Goal: Task Accomplishment & Management: Complete application form

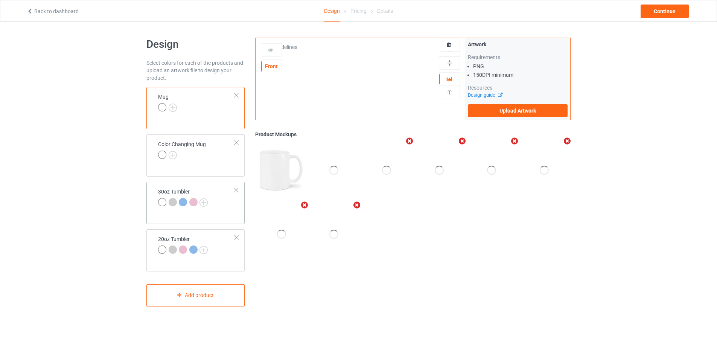
click at [236, 189] on div at bounding box center [236, 189] width 5 height 5
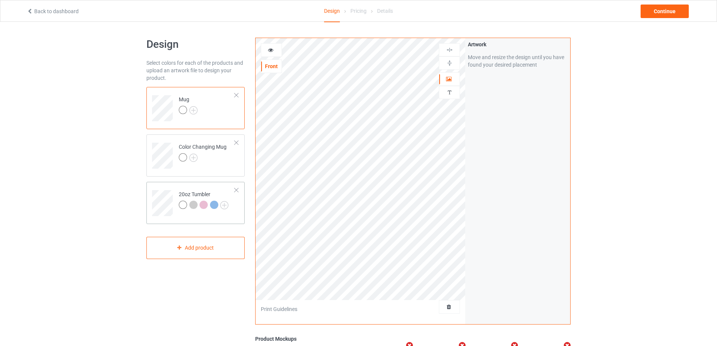
click at [235, 189] on div at bounding box center [236, 189] width 5 height 5
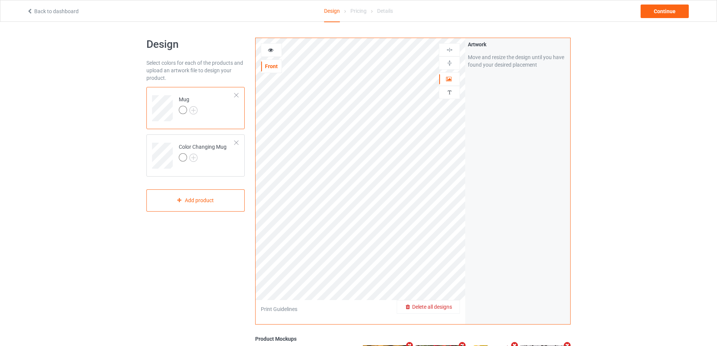
click at [454, 305] on div "Delete all designs" at bounding box center [428, 307] width 62 height 8
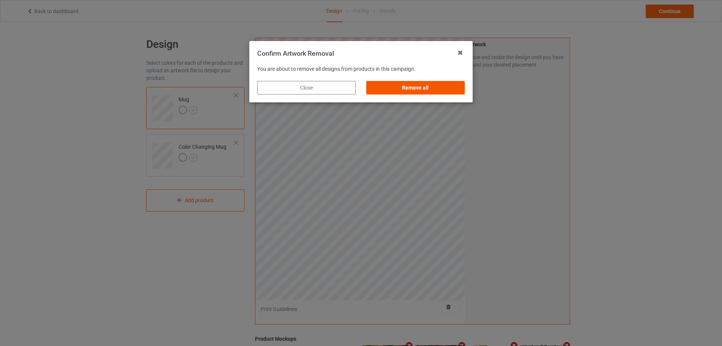
click at [442, 87] on div "Remove all" at bounding box center [415, 88] width 99 height 14
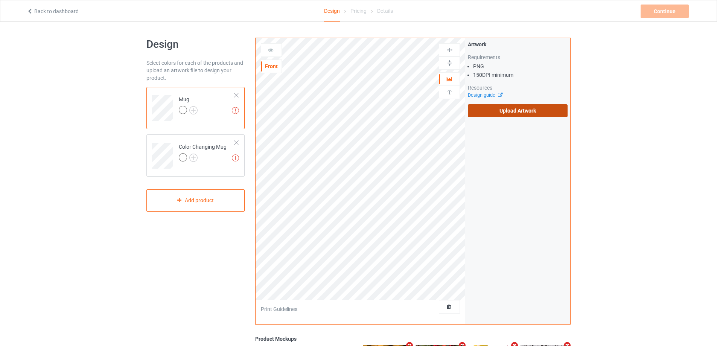
click at [509, 111] on label "Upload Artwork" at bounding box center [518, 110] width 100 height 13
click at [0, 0] on input "Upload Artwork" at bounding box center [0, 0] width 0 height 0
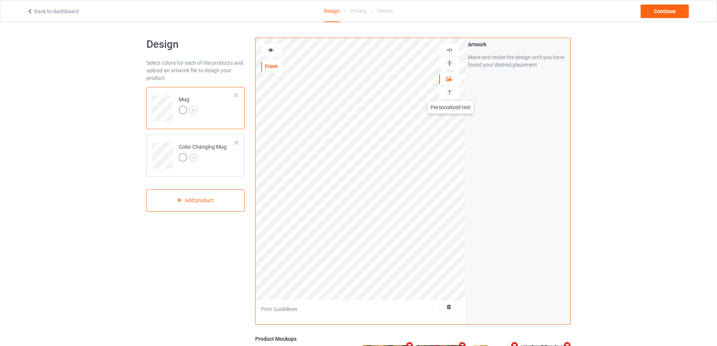
click at [450, 93] on img at bounding box center [449, 92] width 7 height 7
click at [509, 59] on div "Add text" at bounding box center [518, 58] width 100 height 14
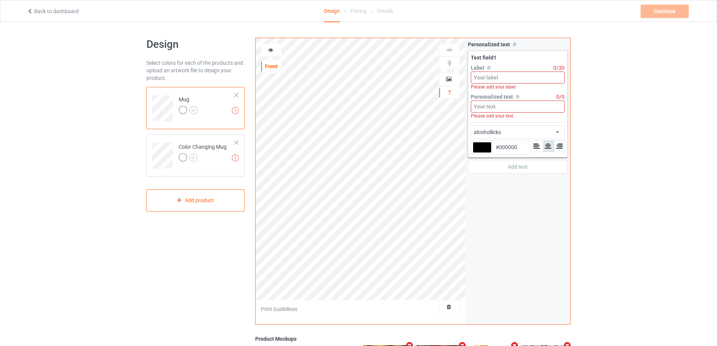
click at [511, 76] on input at bounding box center [518, 77] width 94 height 12
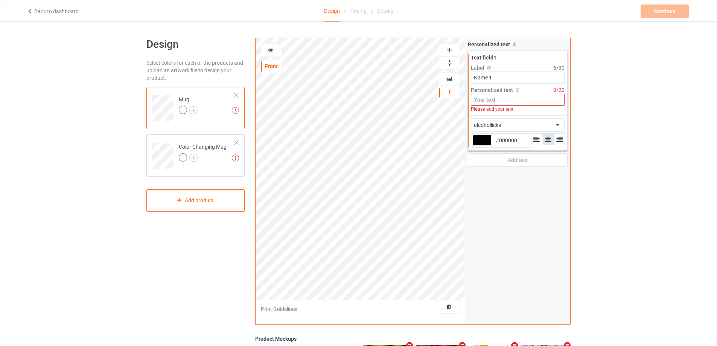
type input "Name 1"
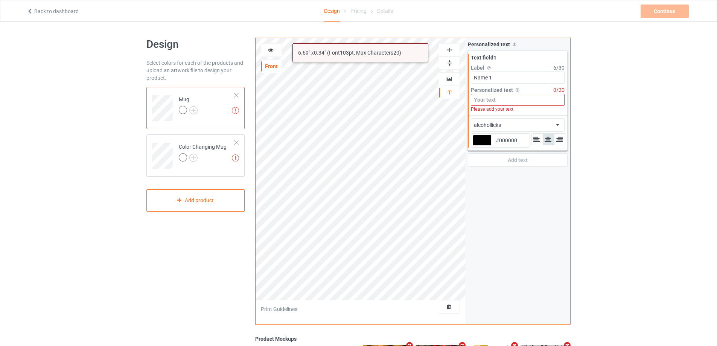
click at [509, 99] on input at bounding box center [518, 100] width 94 height 12
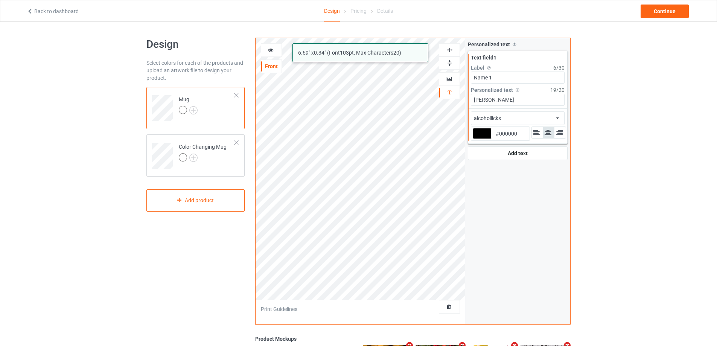
type input "[PERSON_NAME]"
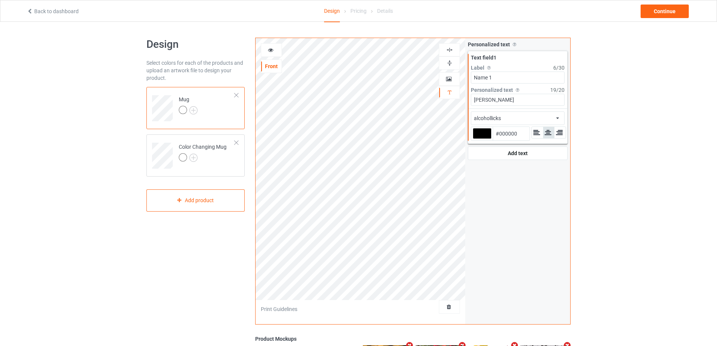
click at [531, 114] on div "alcohollicks african airstream aladdin alcohollicks [PERSON_NAME] almontesnow a…" at bounding box center [518, 118] width 94 height 14
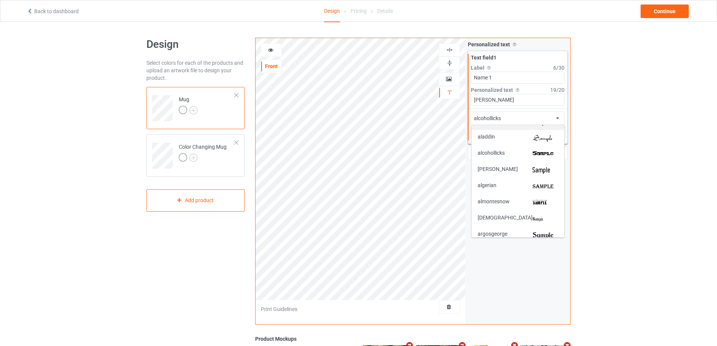
scroll to position [75, 0]
click at [536, 205] on img at bounding box center [545, 203] width 26 height 8
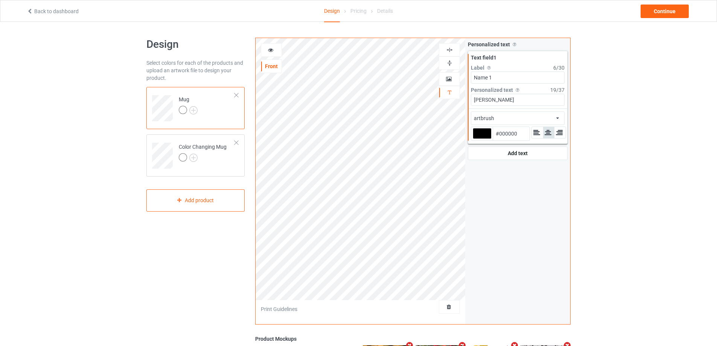
click at [479, 133] on div at bounding box center [482, 133] width 19 height 11
click at [479, 139] on input "#000000" at bounding box center [482, 144] width 19 height 10
type input "#b22e32"
type input "#B22E32"
type input "#b22e32"
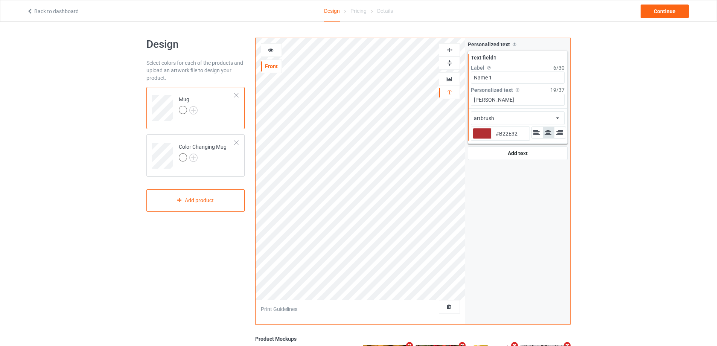
click at [269, 50] on icon at bounding box center [271, 48] width 6 height 5
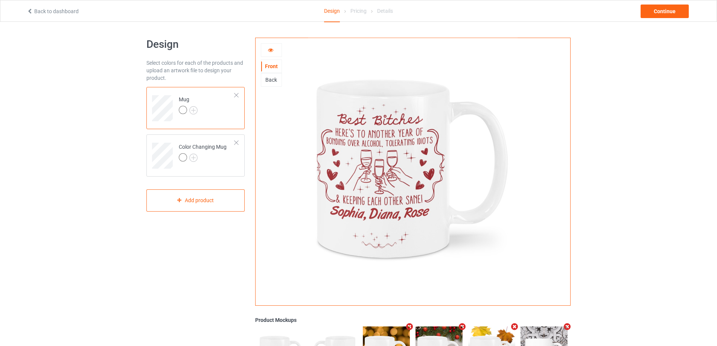
click at [271, 50] on icon at bounding box center [271, 48] width 6 height 5
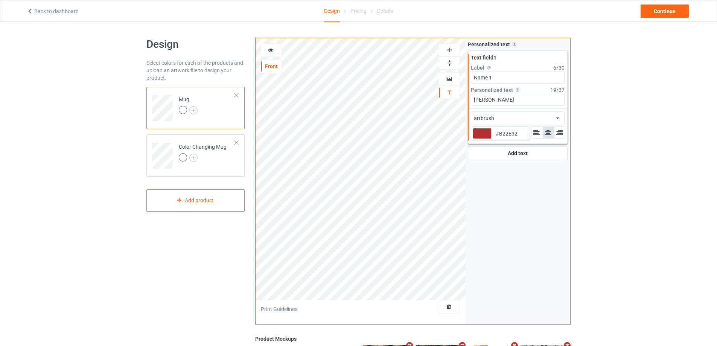
type input "#b22e32"
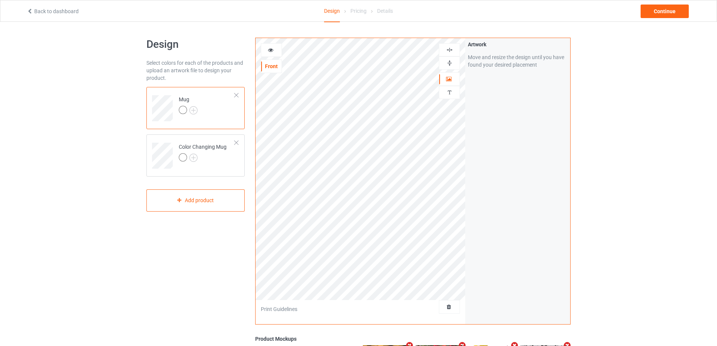
click at [269, 47] on icon at bounding box center [271, 48] width 6 height 5
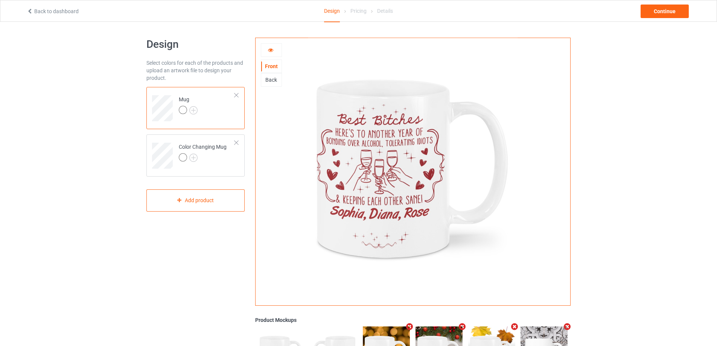
click at [272, 49] on icon at bounding box center [271, 48] width 6 height 5
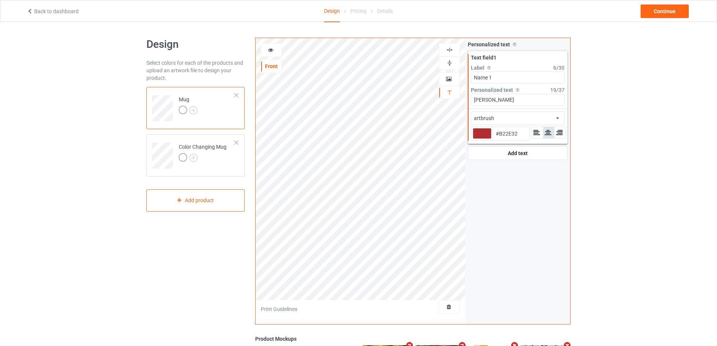
type input "#b22e32"
click at [665, 13] on div "Continue" at bounding box center [664, 12] width 48 height 14
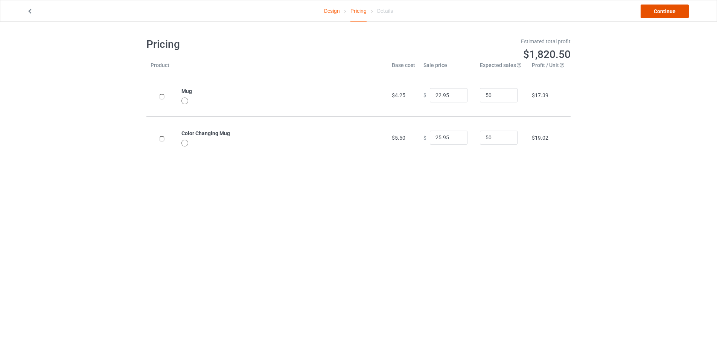
click at [662, 12] on link "Continue" at bounding box center [664, 12] width 48 height 14
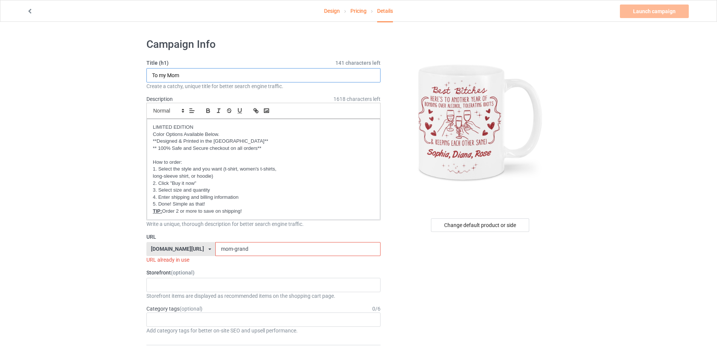
drag, startPoint x: 194, startPoint y: 75, endPoint x: 132, endPoint y: 70, distance: 61.6
paste input "ẻ"
paste input "er"
drag, startPoint x: 182, startPoint y: 76, endPoint x: 123, endPoint y: 74, distance: 59.5
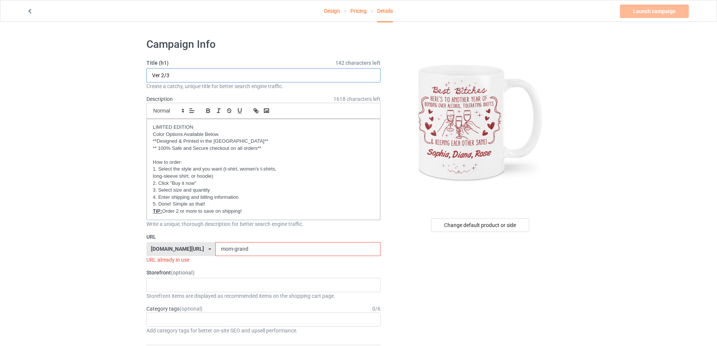
click at [159, 75] on input "Ver 2/3" at bounding box center [263, 75] width 234 height 14
drag, startPoint x: 161, startPoint y: 75, endPoint x: 140, endPoint y: 76, distance: 21.5
click at [196, 78] on input "2/3" at bounding box center [263, 75] width 234 height 14
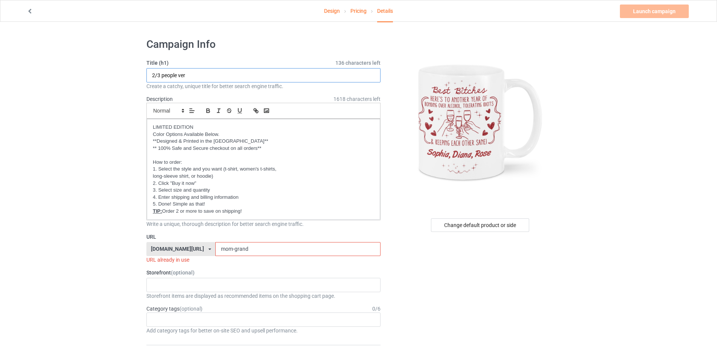
type input "2/3 people ver"
drag, startPoint x: 246, startPoint y: 245, endPoint x: 197, endPoint y: 243, distance: 49.3
click at [197, 243] on div "[DOMAIN_NAME][URL] [DOMAIN_NAME][URL] [DOMAIN_NAME][URL] [DOMAIN_NAME][URL] [DO…" at bounding box center [263, 249] width 234 height 14
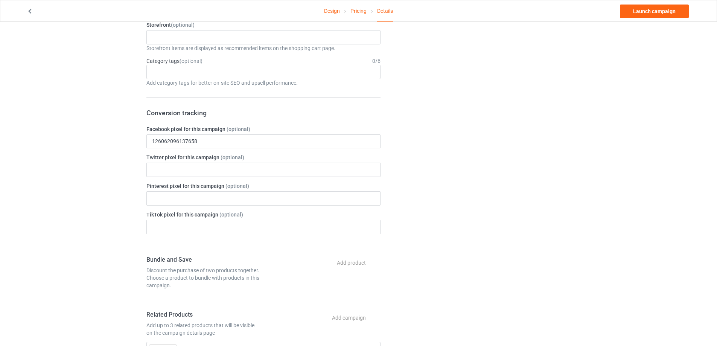
scroll to position [376, 0]
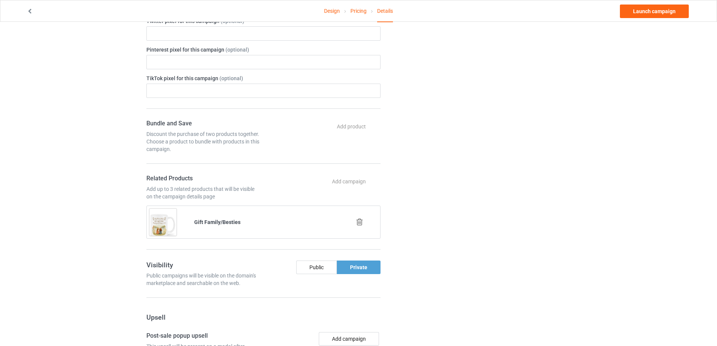
type input "b-b-2025"
click at [359, 220] on icon at bounding box center [359, 222] width 9 height 8
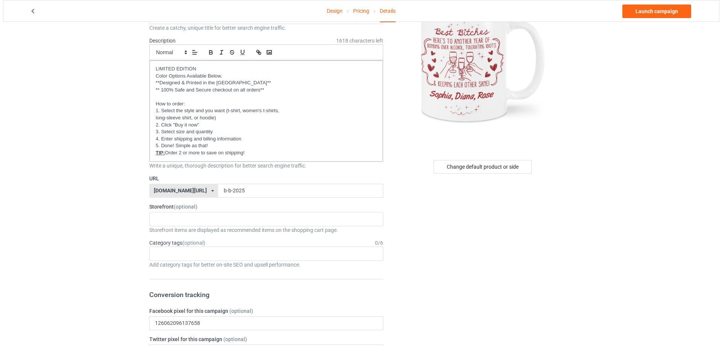
scroll to position [0, 0]
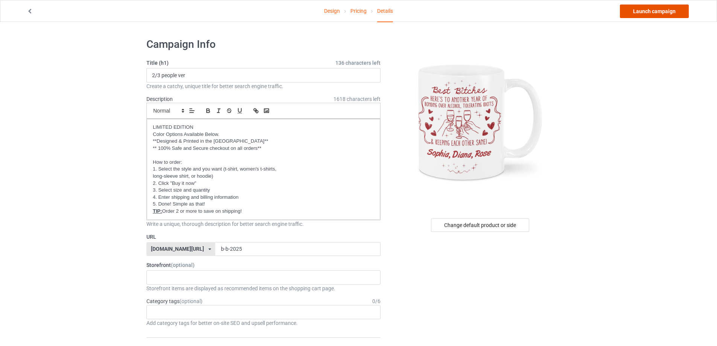
click at [652, 13] on link "Launch campaign" at bounding box center [654, 12] width 69 height 14
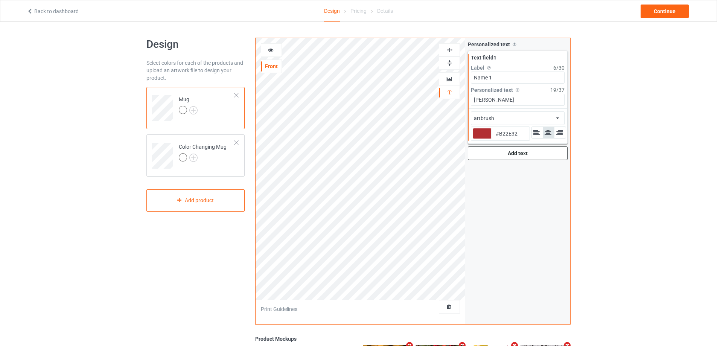
click at [517, 152] on div "Add text" at bounding box center [518, 153] width 100 height 14
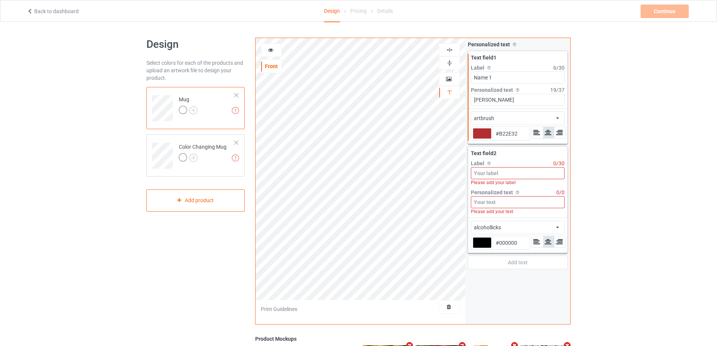
click at [512, 176] on input at bounding box center [518, 173] width 94 height 12
type input "#b22e32"
type input "N"
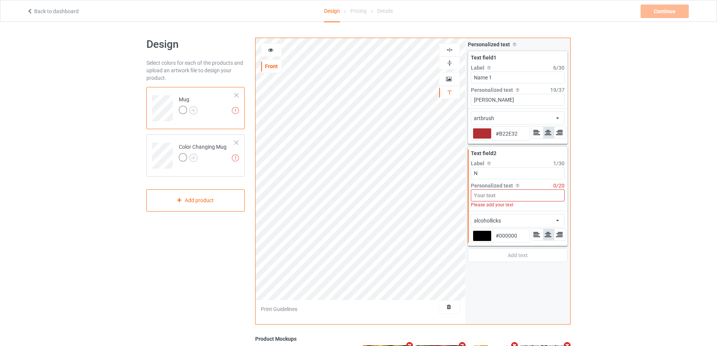
type input "#b22e32"
type input "Na"
type input "#b22e32"
type input "Nam"
type input "#b22e32"
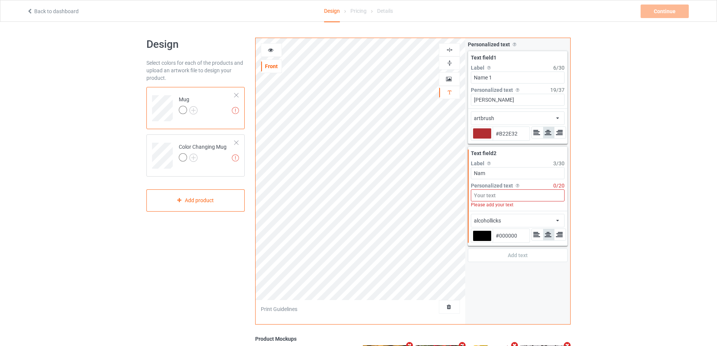
type input "Name"
type input "#b22e32"
type input "Name"
type input "#b22e32"
type input "Name 2"
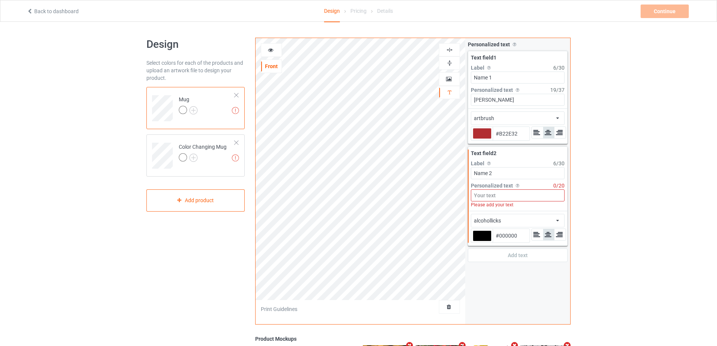
type input "#b22e32"
type input "Name 2"
click at [496, 195] on input at bounding box center [518, 195] width 94 height 12
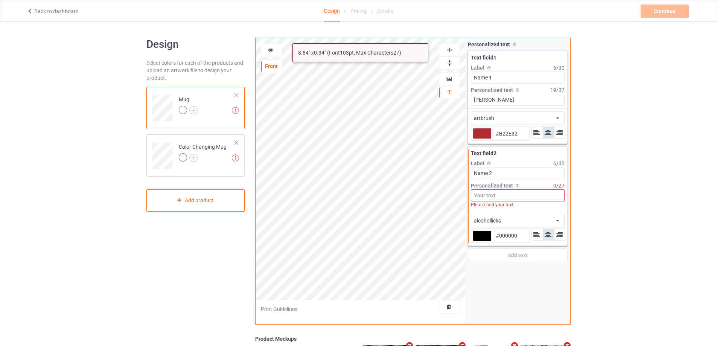
click at [491, 194] on input at bounding box center [518, 195] width 94 height 12
type input "#b22e32"
type input "J"
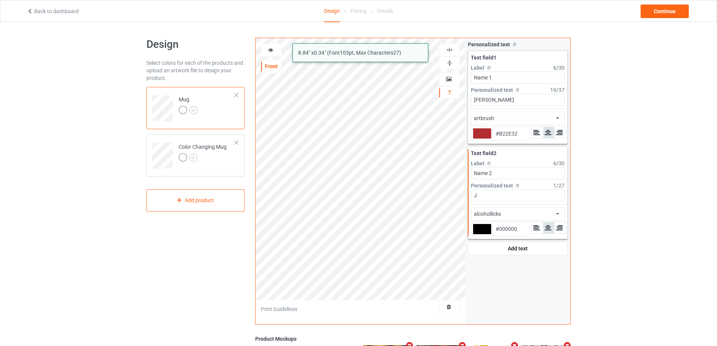
type input "#b22e32"
type input "Ji"
type input "#b22e32"
type input "Jis"
type input "#b22e32"
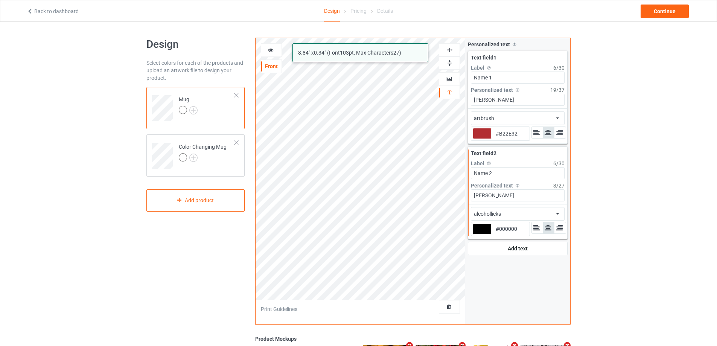
type input "Jiso"
type input "#b22e32"
type input "Jiso,"
type input "#b22e32"
type input "Jiso,"
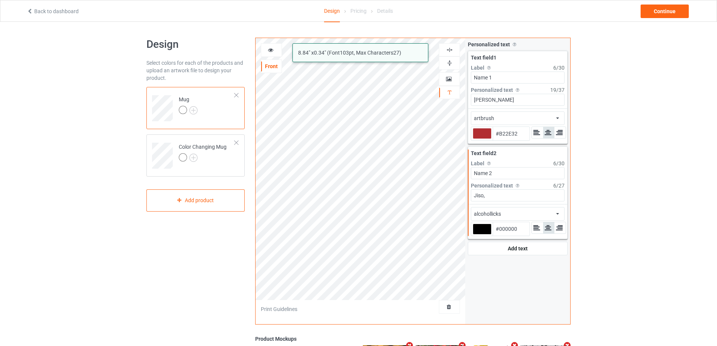
type input "#b22e32"
type input "Jiso, j"
type input "#b22e32"
type input "Jiso, je"
type input "#b22e32"
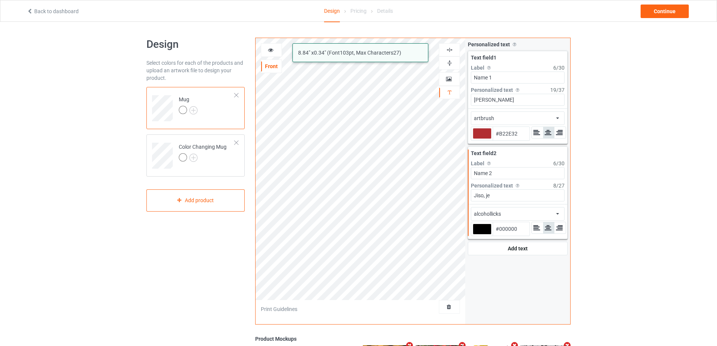
type input "Jiso, jen"
type input "#b22e32"
type input "Jiso, je"
type input "#b22e32"
type input "Jiso, j"
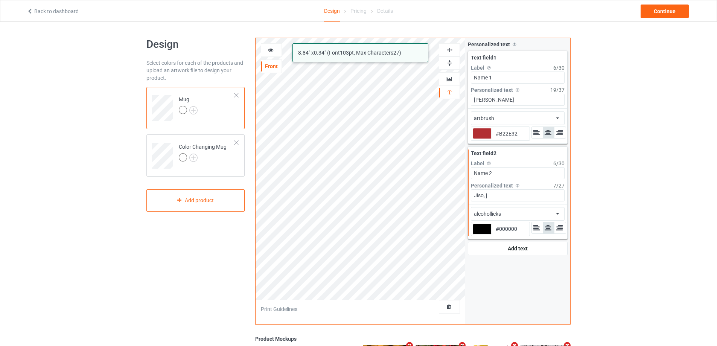
type input "#b22e32"
type input "Jiso,"
type input "#b22e32"
type input "Jiso"
type input "#b22e32"
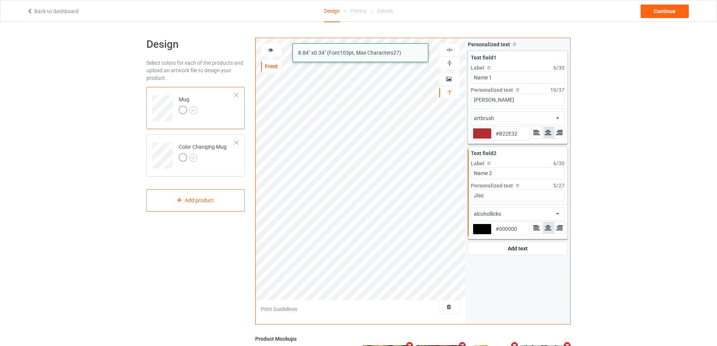
type input "Jis"
type input "#b22e32"
type input "Ji"
type input "#b22e32"
type input "J"
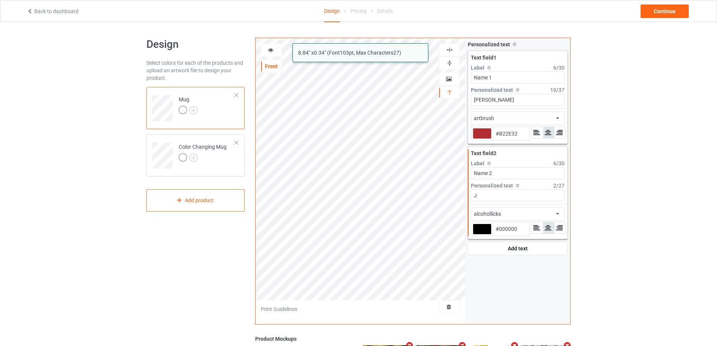
type input "#b22e32"
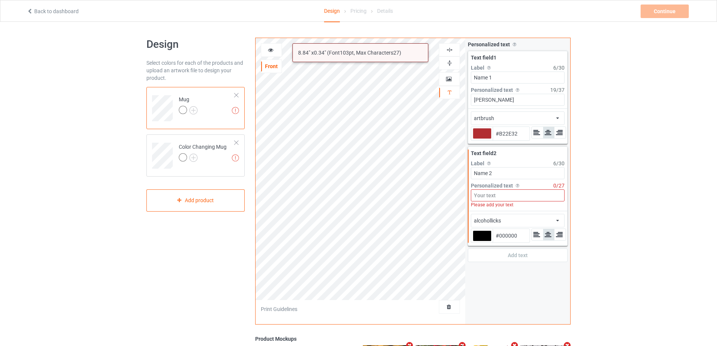
type input "#b22e32"
type input "J"
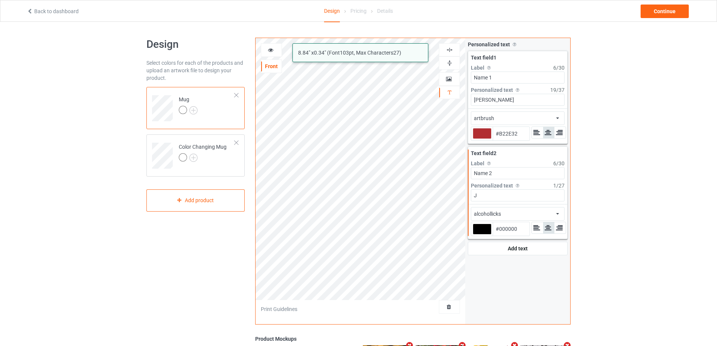
type input "#b22e32"
type input "Je"
type input "#b22e32"
type input "Jen"
type input "#b22e32"
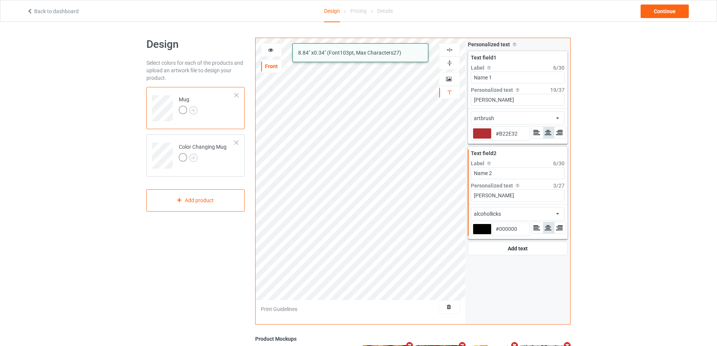
type input "Jenn"
type input "#b22e32"
type input "Jenny"
type input "#b22e32"
type input "Jenny,"
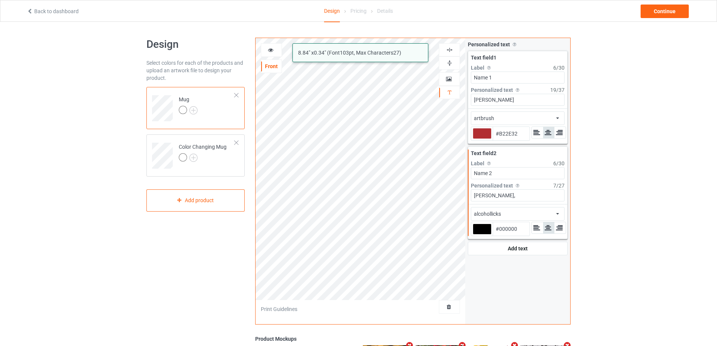
type input "#b22e32"
type input "Jenny, L"
type input "#b22e32"
type input "Jenny, Lí"
type input "#b22e32"
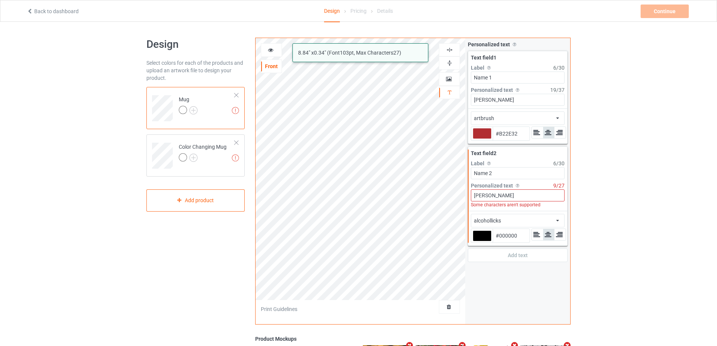
type input "Jenny, Lis"
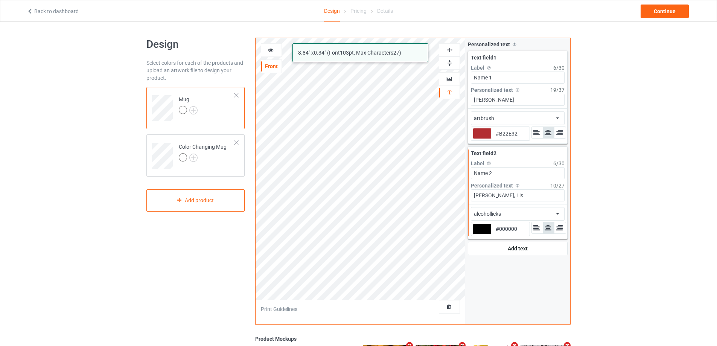
type input "#b22e32"
type input "Jenny, Lisa"
type input "#b22e32"
type input "Jenny, Lisa,"
type input "#b22e32"
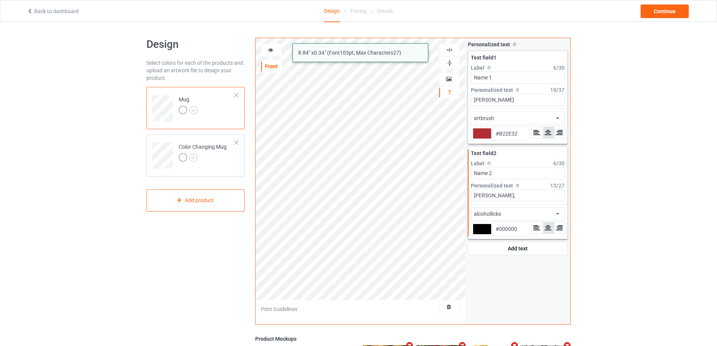
type input "Jenny, Lisa, A"
type input "#b22e32"
type input "Jenny, Lisa, An"
type input "#b22e32"
type input "Jenny, Lisa, Ann"
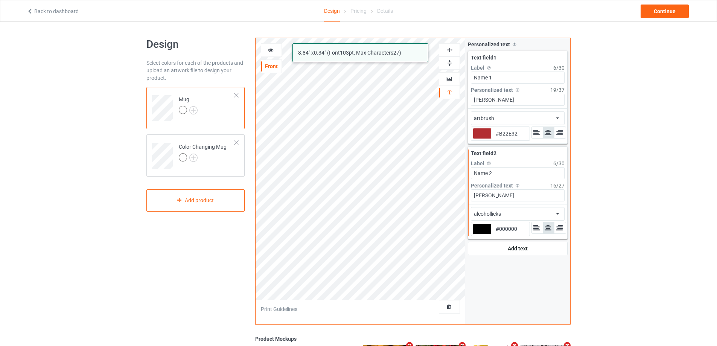
type input "#b22e32"
type input "Jenny, Lisa, Anna"
click at [519, 212] on div "alcohollicks african airstream aladdin alcohollicks [PERSON_NAME] almontesnow a…" at bounding box center [518, 214] width 94 height 14
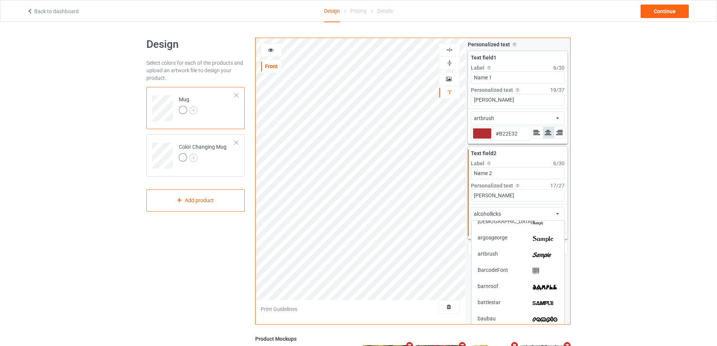
scroll to position [75, 0]
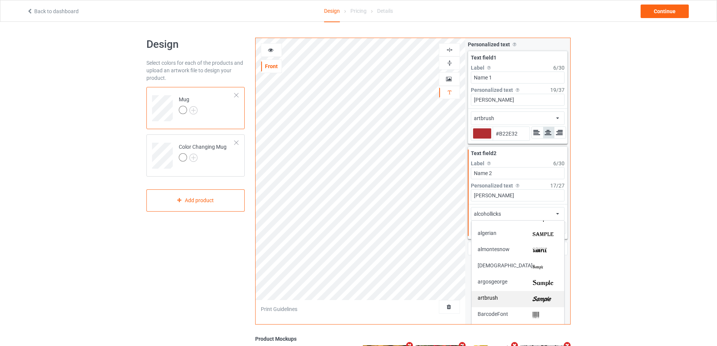
click at [538, 295] on div "artbrush" at bounding box center [517, 299] width 93 height 16
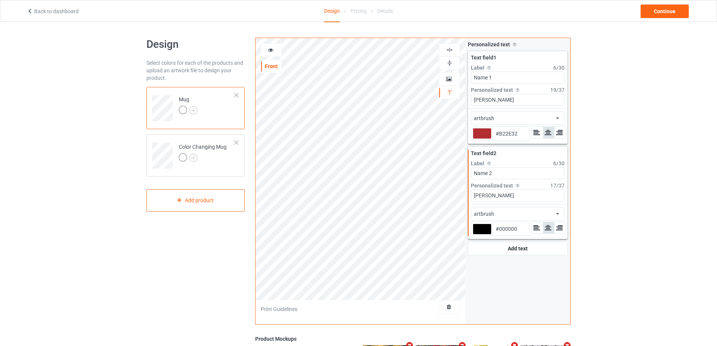
type input "#b22e32"
click at [271, 51] on icon at bounding box center [271, 48] width 6 height 5
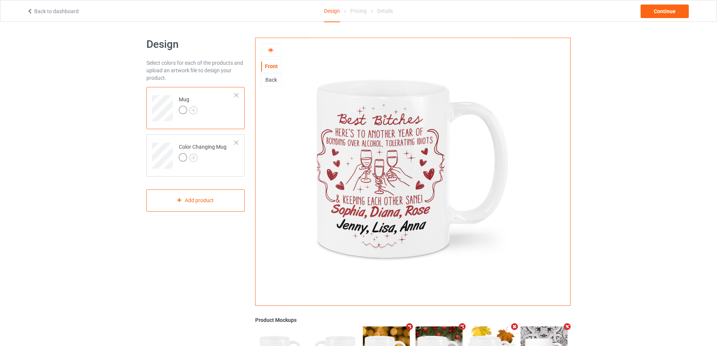
click at [271, 50] on icon at bounding box center [271, 48] width 6 height 5
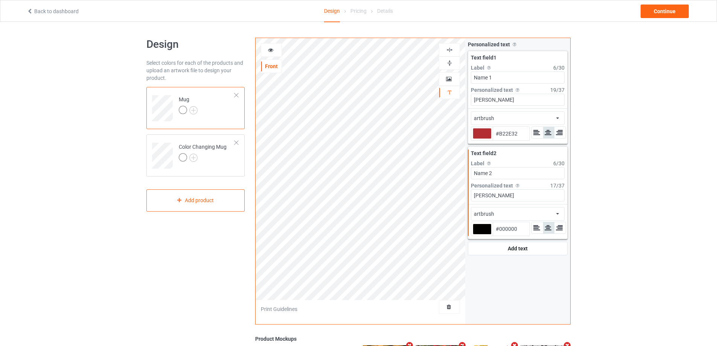
type input "#b22e32"
click at [273, 51] on icon at bounding box center [271, 48] width 6 height 5
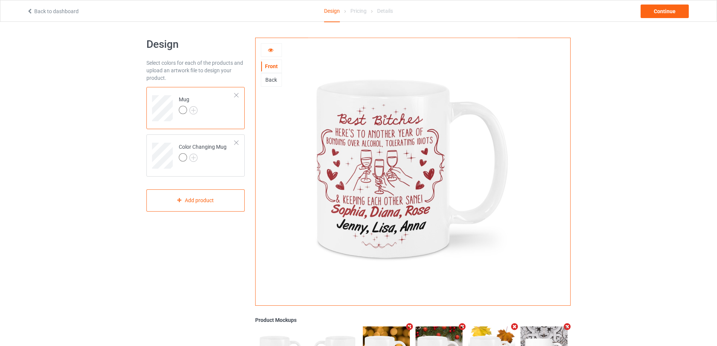
click at [273, 46] on div at bounding box center [271, 50] width 21 height 14
click at [269, 48] on icon at bounding box center [271, 48] width 6 height 5
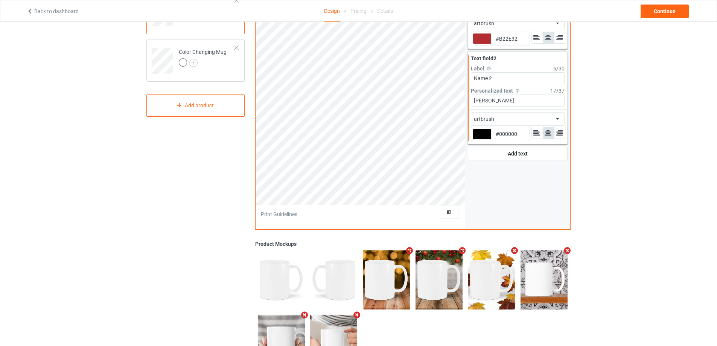
scroll to position [28, 0]
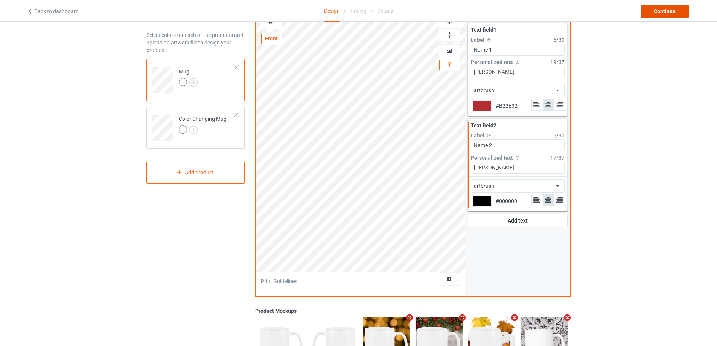
click at [672, 9] on div "Continue" at bounding box center [664, 12] width 48 height 14
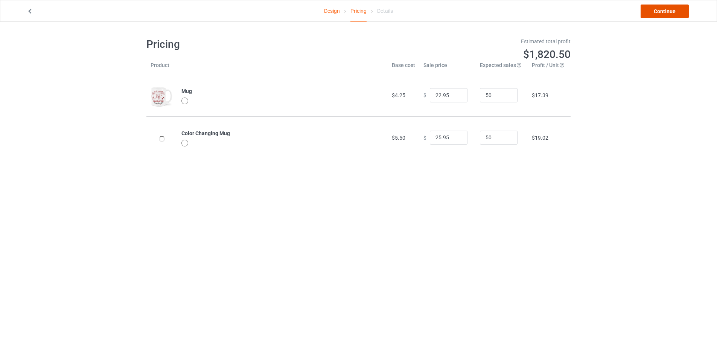
click at [673, 9] on link "Continue" at bounding box center [664, 12] width 48 height 14
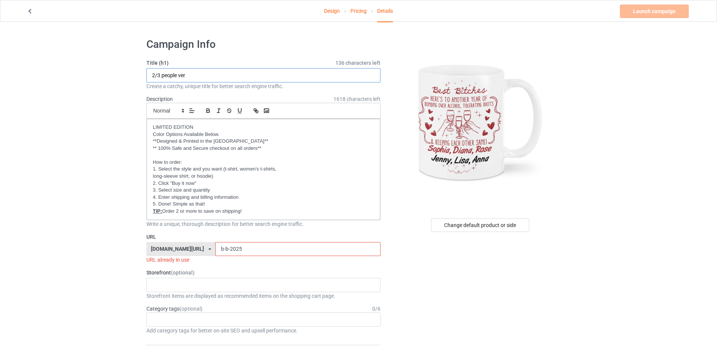
drag, startPoint x: 203, startPoint y: 76, endPoint x: 133, endPoint y: 69, distance: 70.7
type input "Best B1tches"
click at [255, 248] on input "b-b-2025" at bounding box center [297, 249] width 165 height 14
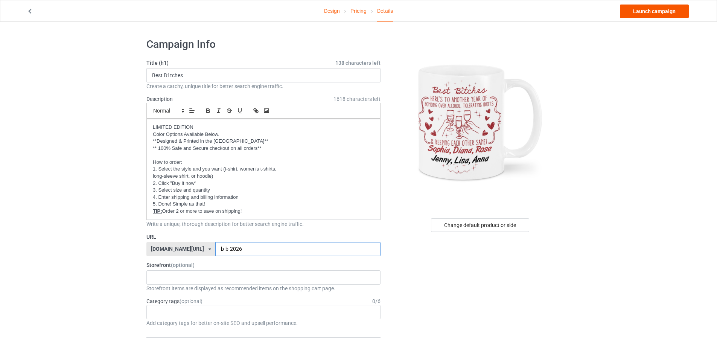
type input "b-b-2026"
click at [652, 15] on link "Launch campaign" at bounding box center [654, 12] width 69 height 14
